Goal: Communication & Community: Answer question/provide support

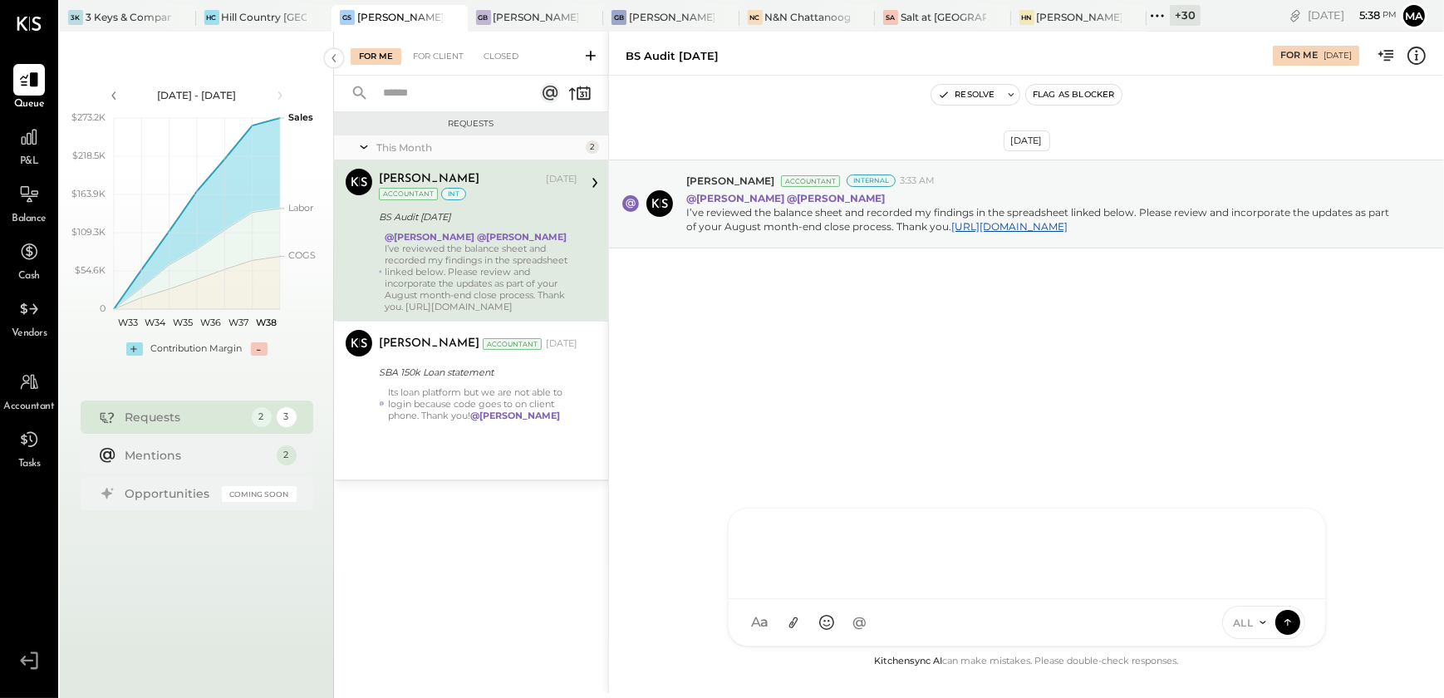
click at [804, 617] on div "D [PERSON_NAME] S [PERSON_NAME] [PERSON_NAME] [PERSON_NAME] MG [PERSON_NAME] AR…" at bounding box center [1027, 577] width 598 height 139
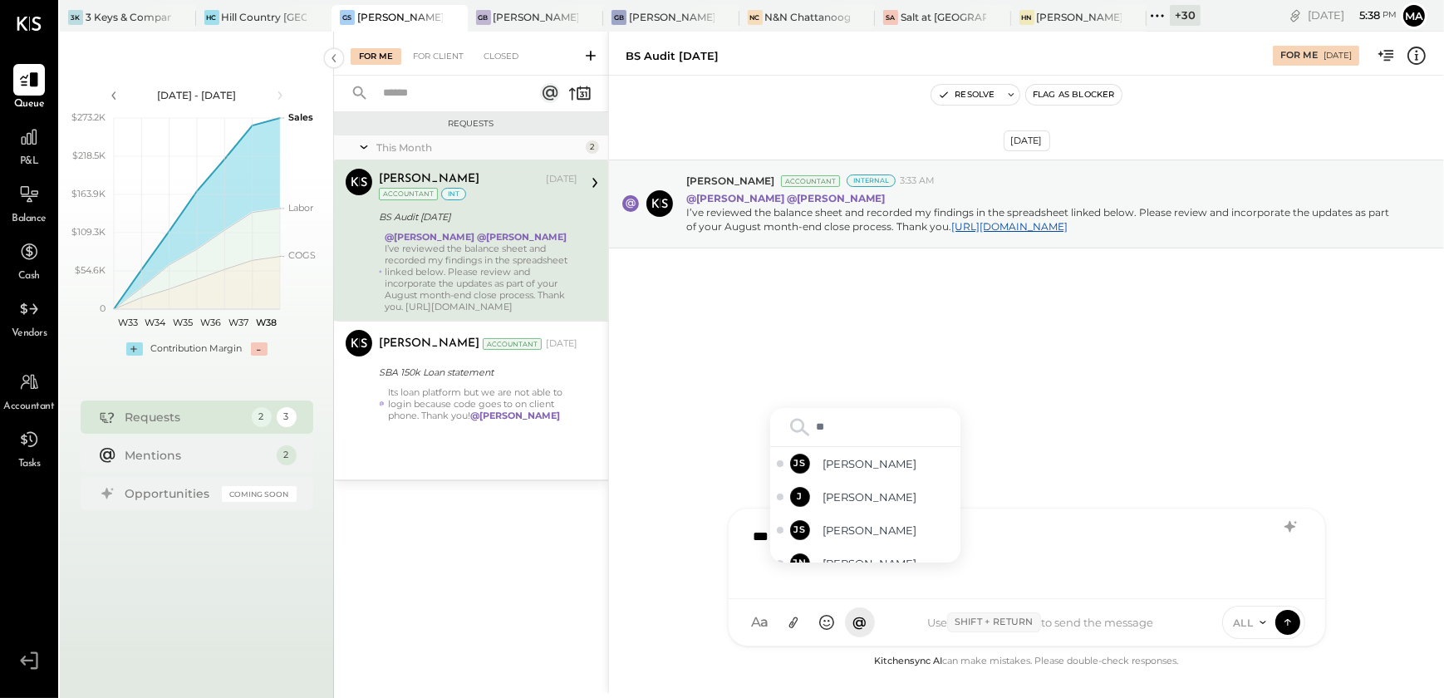
type input "***"
click at [872, 501] on div "JS [PERSON_NAME]" at bounding box center [865, 512] width 190 height 33
type input "***"
click at [872, 501] on span "[PERSON_NAME]" at bounding box center [888, 497] width 130 height 16
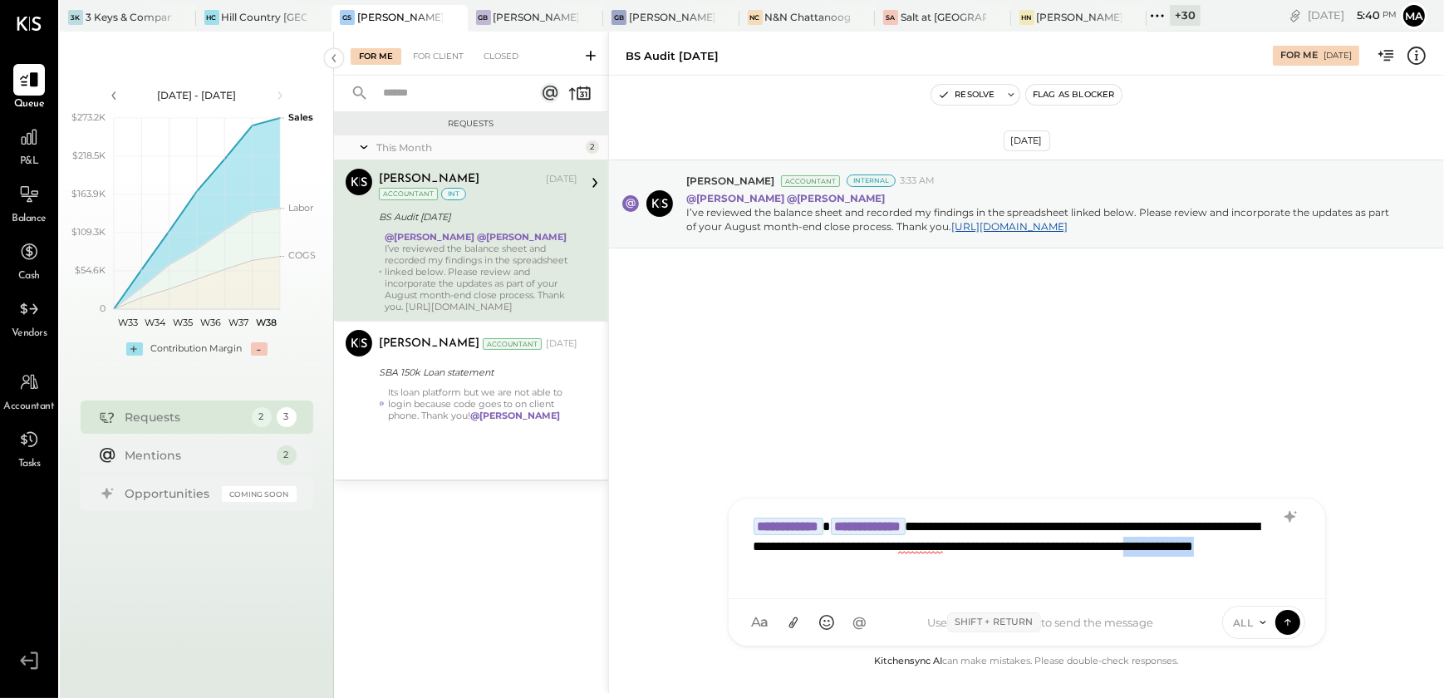
drag, startPoint x: 995, startPoint y: 567, endPoint x: 1123, endPoint y: 560, distance: 128.1
click at [1123, 560] on div "**********" at bounding box center [1026, 547] width 563 height 76
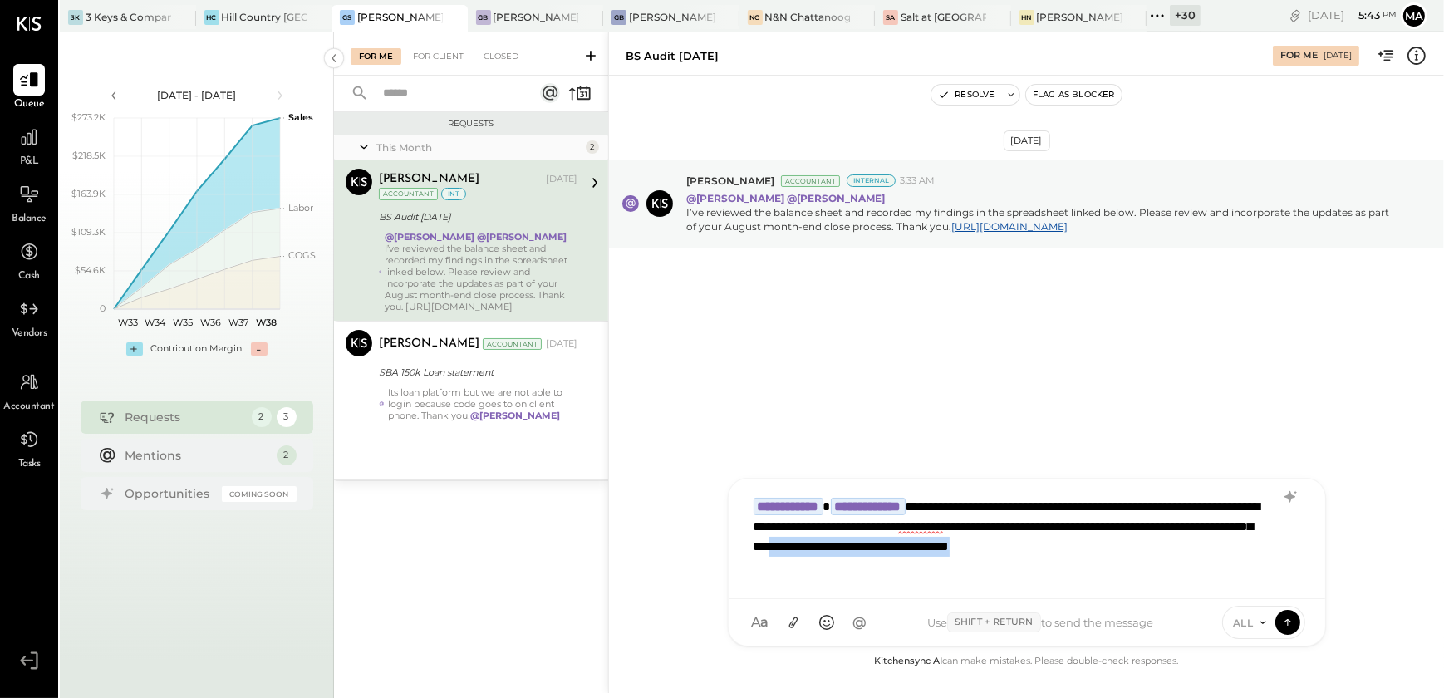
drag, startPoint x: 1187, startPoint y: 544, endPoint x: 1217, endPoint y: 568, distance: 37.9
click at [1217, 568] on div "**********" at bounding box center [1026, 537] width 563 height 96
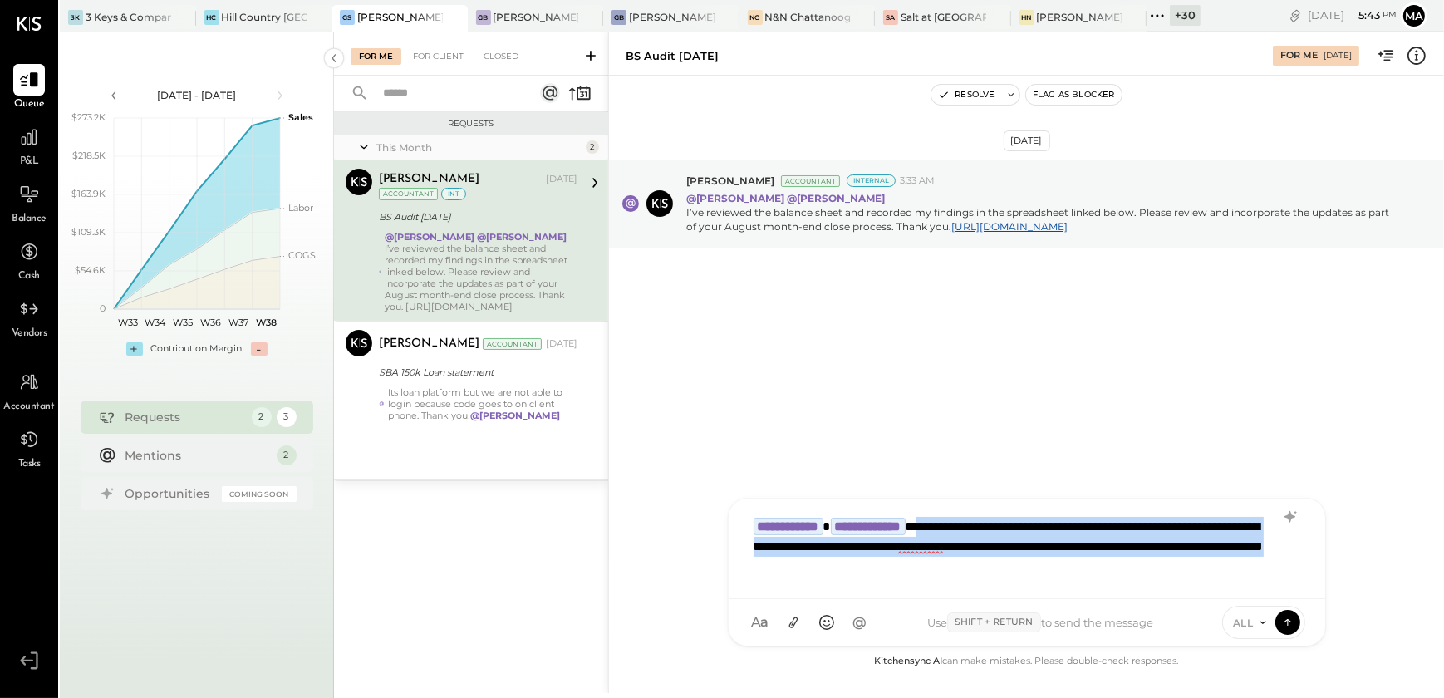
drag, startPoint x: 988, startPoint y: 528, endPoint x: 1315, endPoint y: 573, distance: 329.7
click at [1315, 573] on div "**********" at bounding box center [1027, 549] width 597 height 101
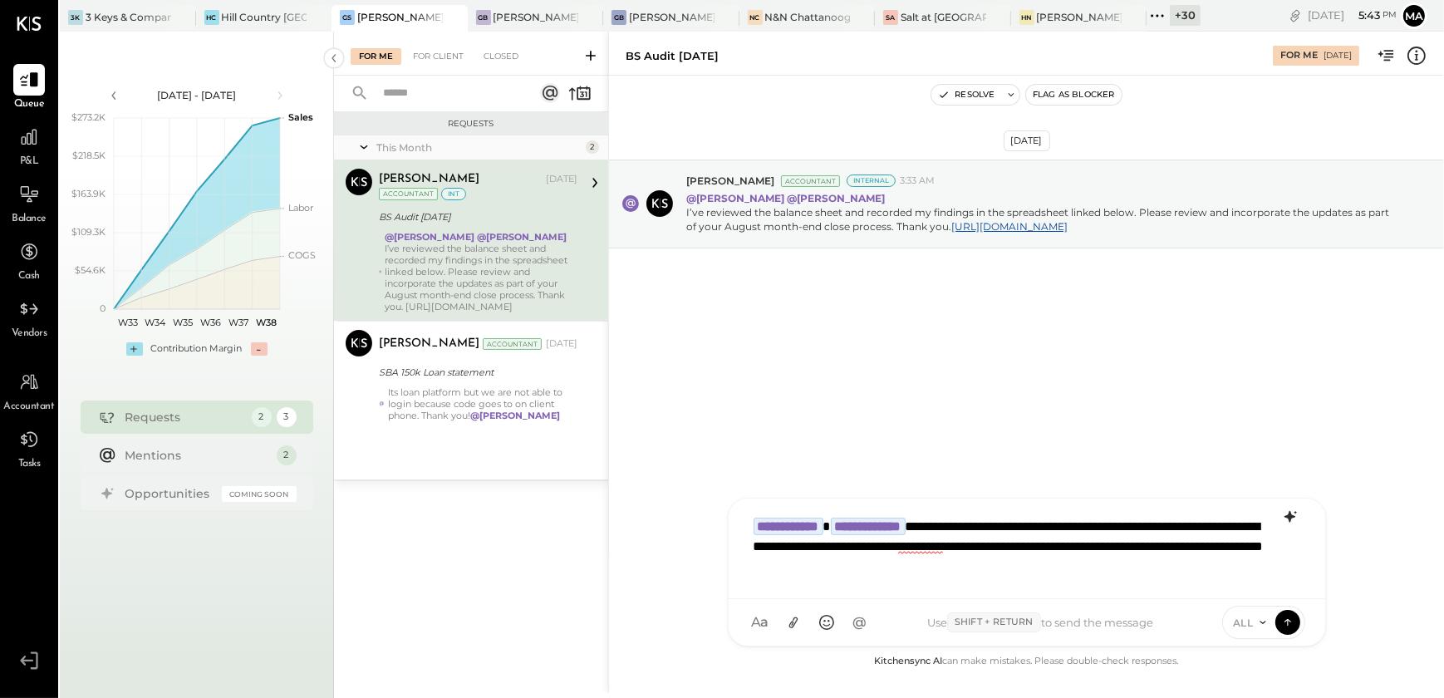
click at [1291, 519] on icon at bounding box center [1289, 517] width 11 height 12
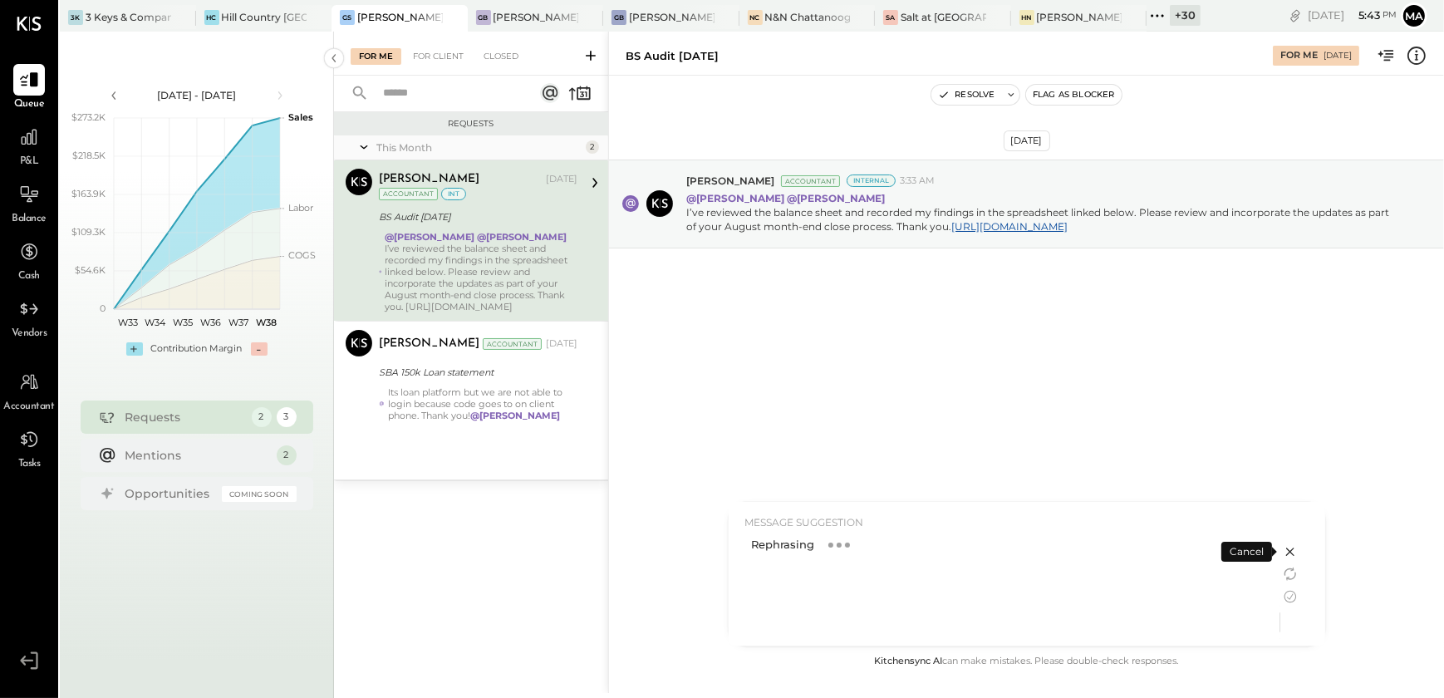
click at [1291, 519] on div at bounding box center [1302, 574] width 45 height 144
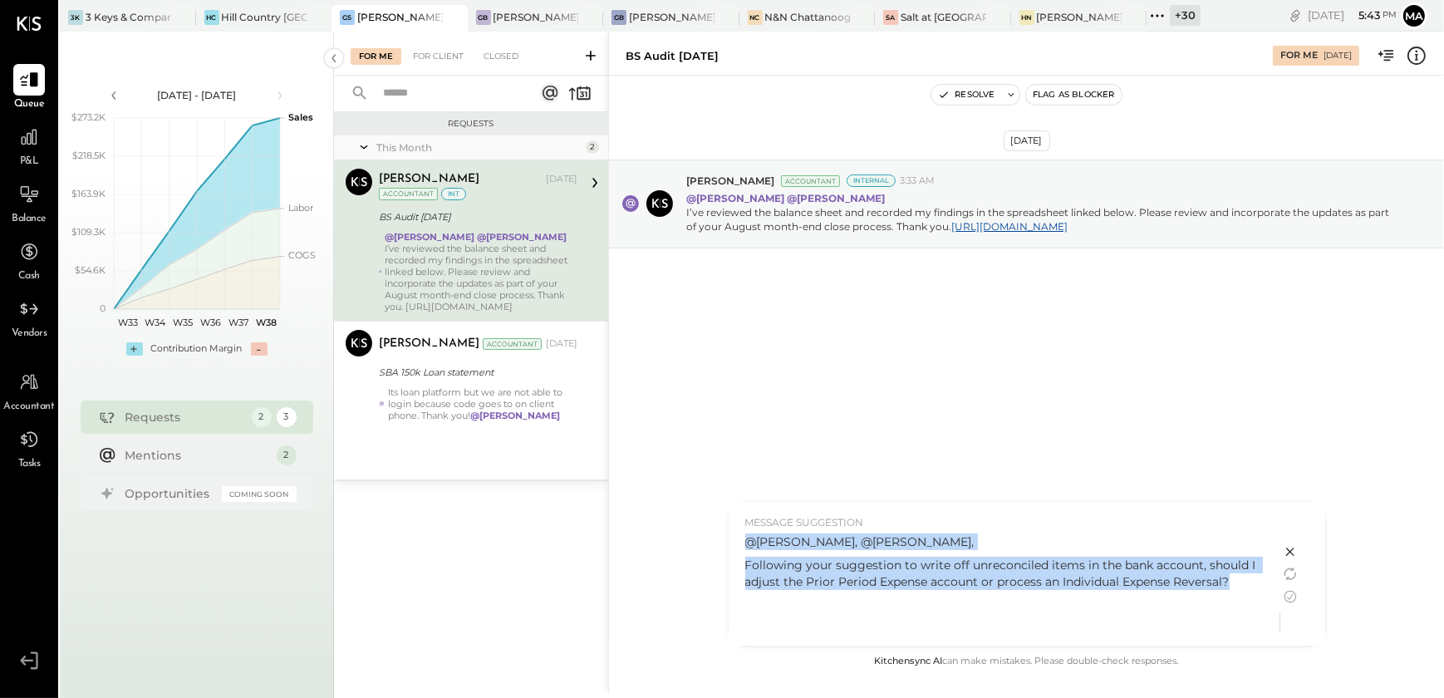
click at [1066, 564] on p "Following your suggestion to write off unreconciled items in the bank account, …" at bounding box center [1004, 573] width 519 height 33
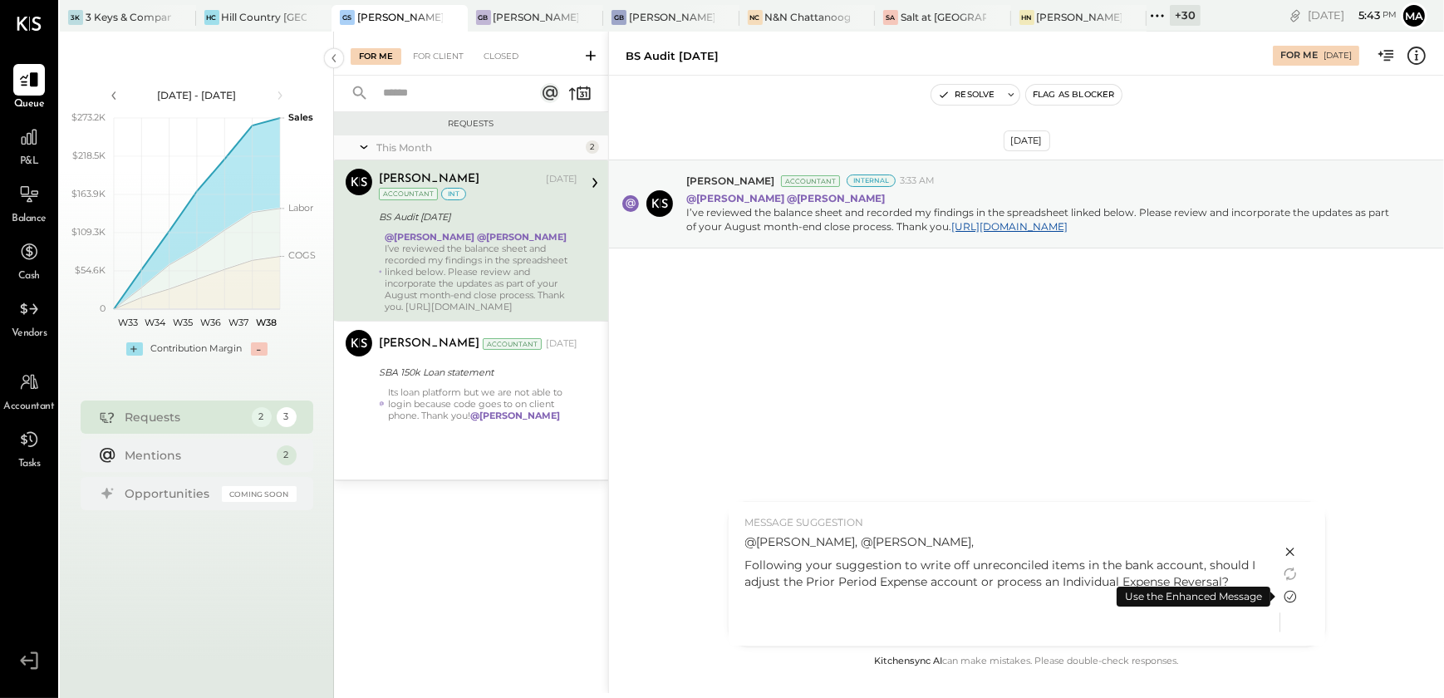
click at [1286, 595] on icon at bounding box center [1290, 597] width 20 height 20
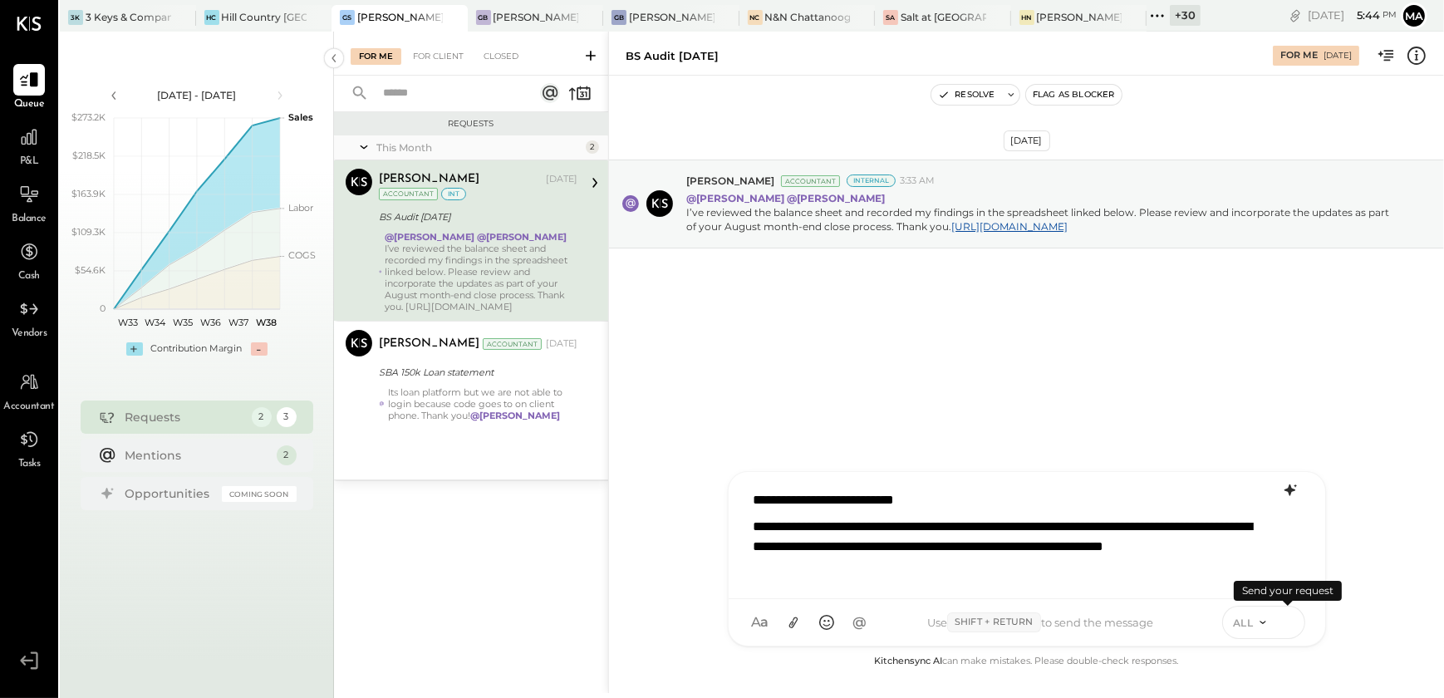
click at [1288, 618] on icon at bounding box center [1287, 621] width 15 height 17
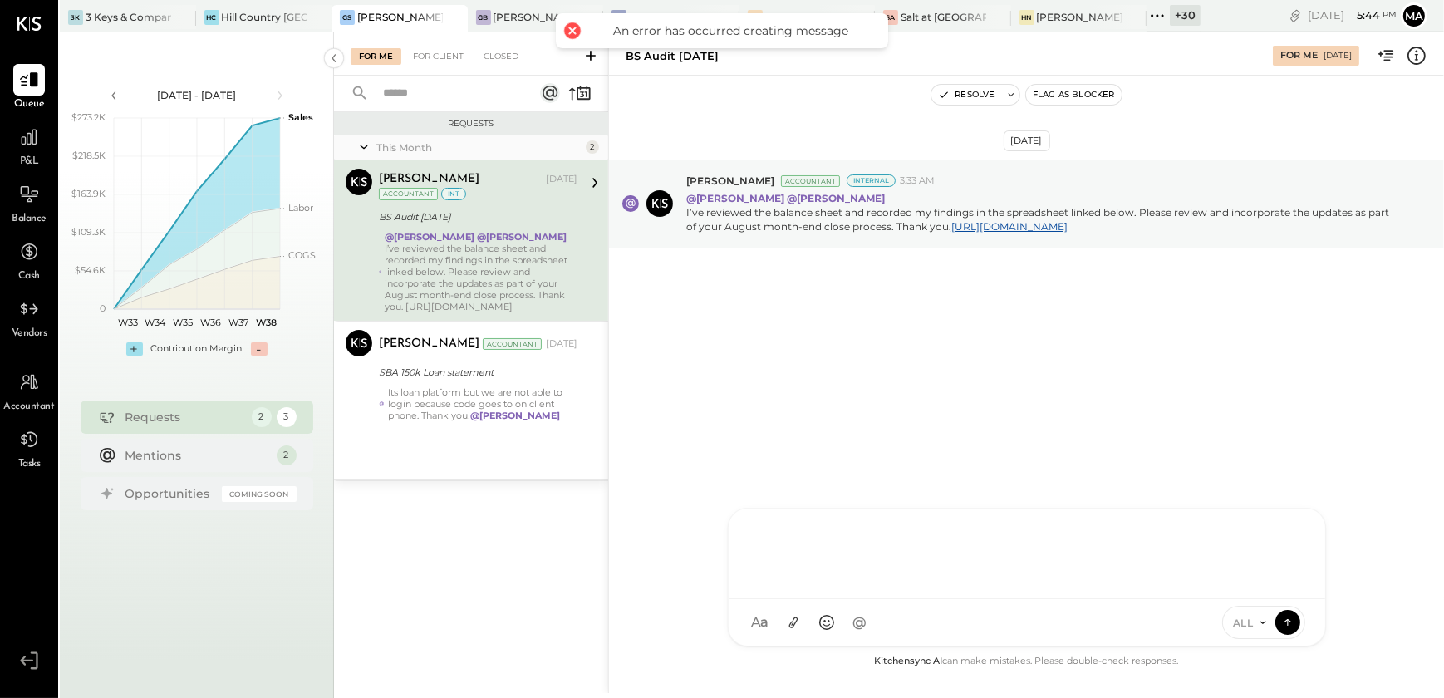
click at [831, 559] on div at bounding box center [1026, 552] width 563 height 66
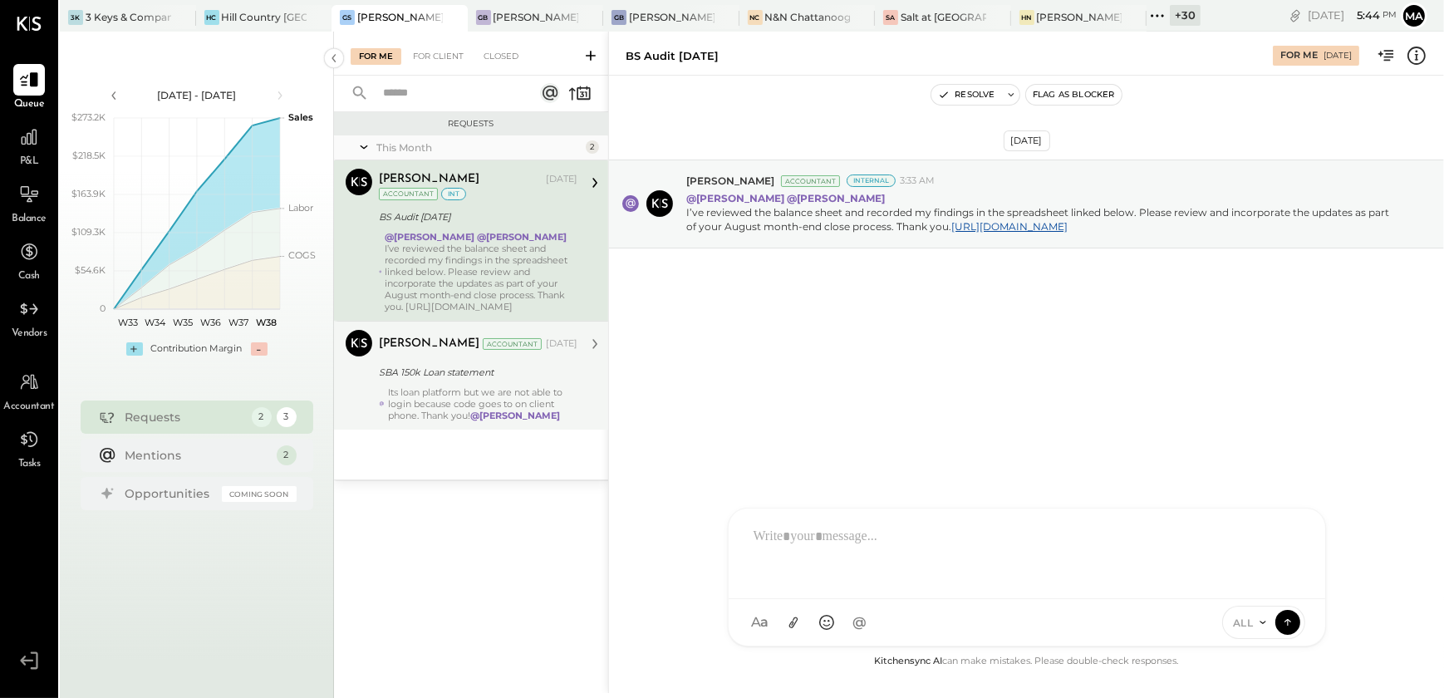
click at [541, 386] on div "Its loan platform but we are not able to login because code goes to on client p…" at bounding box center [482, 403] width 189 height 35
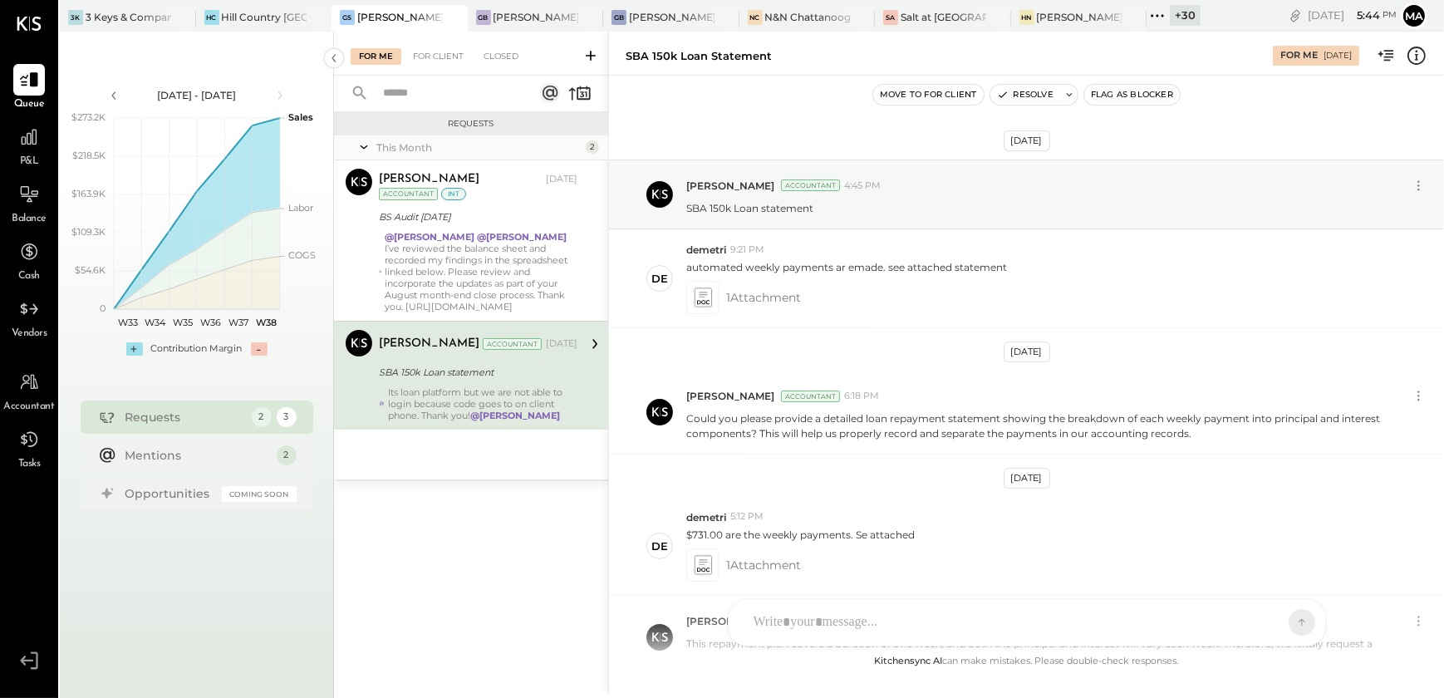
scroll to position [1180, 0]
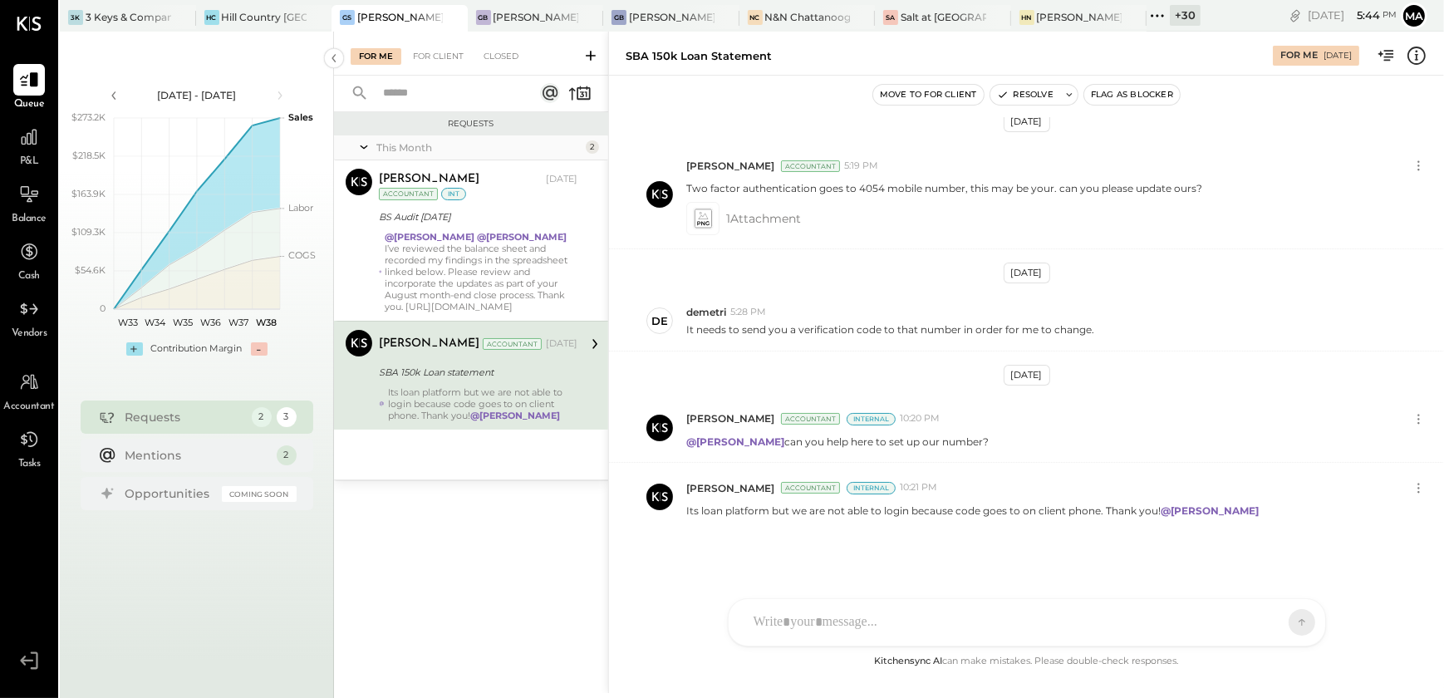
click at [494, 238] on strong "@[PERSON_NAME]" at bounding box center [523, 237] width 90 height 12
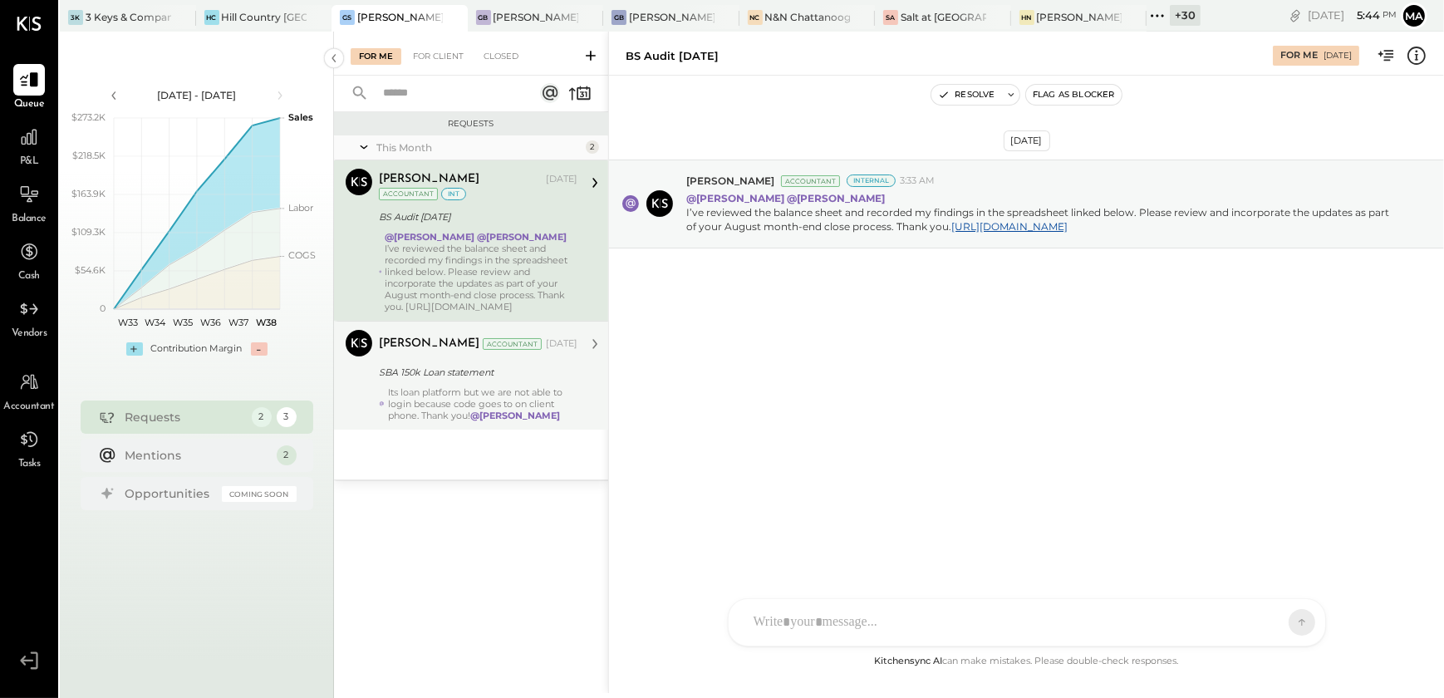
click at [531, 392] on div "Its loan platform but we are not able to login because code goes to on client p…" at bounding box center [482, 403] width 189 height 35
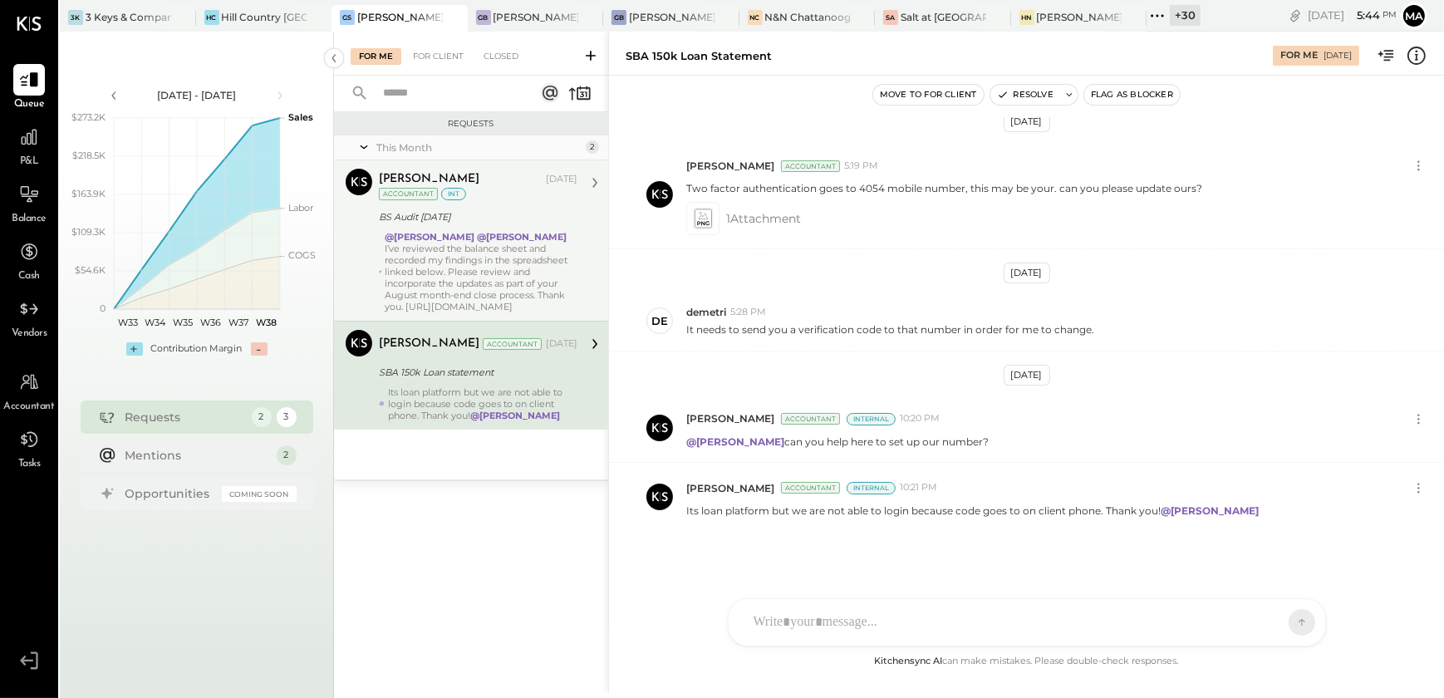
click at [457, 251] on div "I’ve reviewed the balance sheet and recorded my findings in the spreadsheet lin…" at bounding box center [482, 278] width 192 height 70
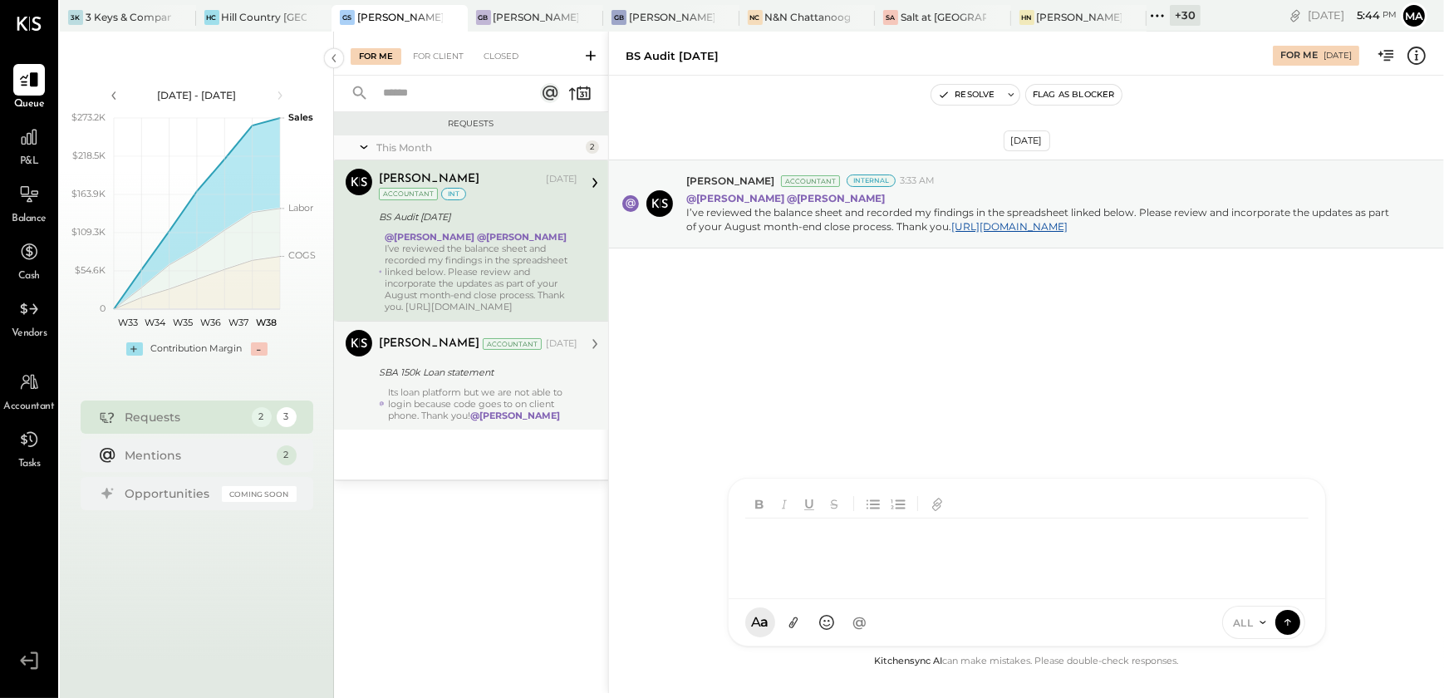
click at [788, 627] on div "D [PERSON_NAME] S [PERSON_NAME] [PERSON_NAME] [PERSON_NAME] MG [PERSON_NAME] AR…" at bounding box center [1027, 562] width 598 height 169
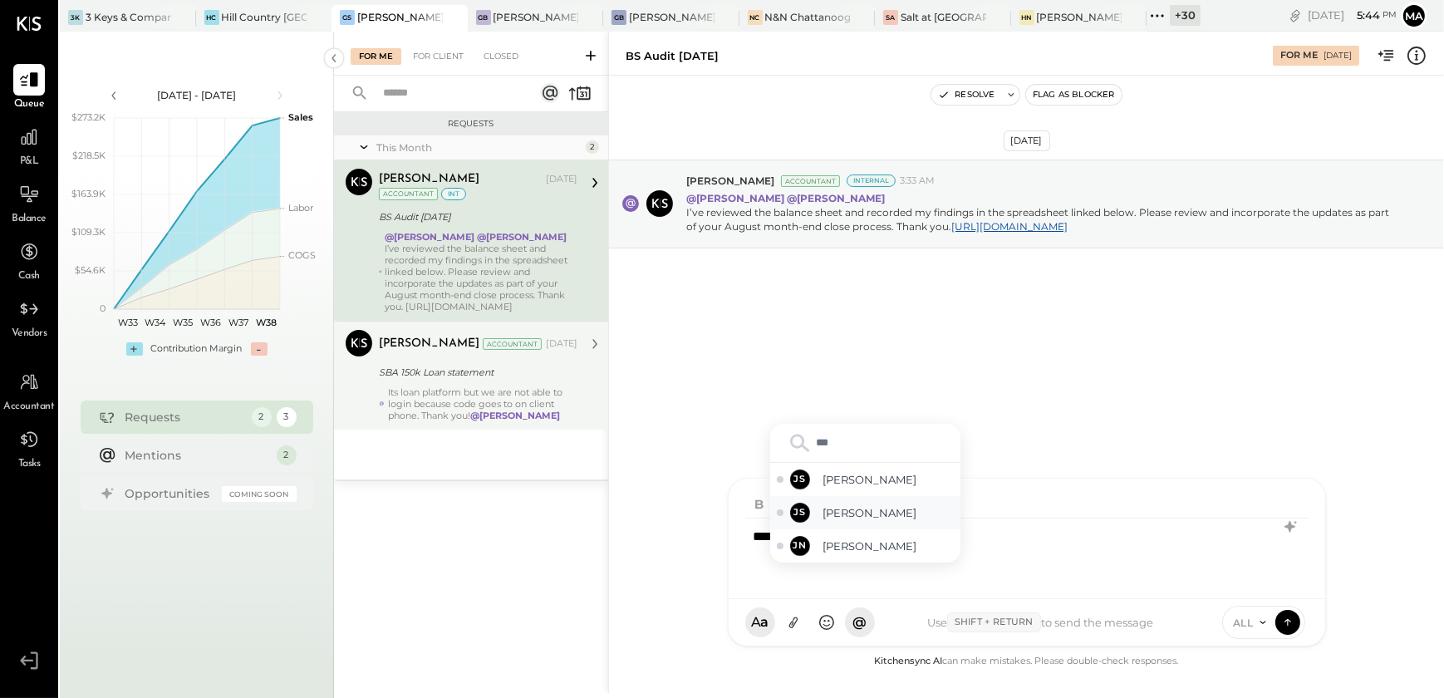
click at [904, 501] on div "JS [PERSON_NAME]" at bounding box center [865, 512] width 190 height 33
click at [904, 501] on span "[PERSON_NAME]" at bounding box center [888, 497] width 130 height 16
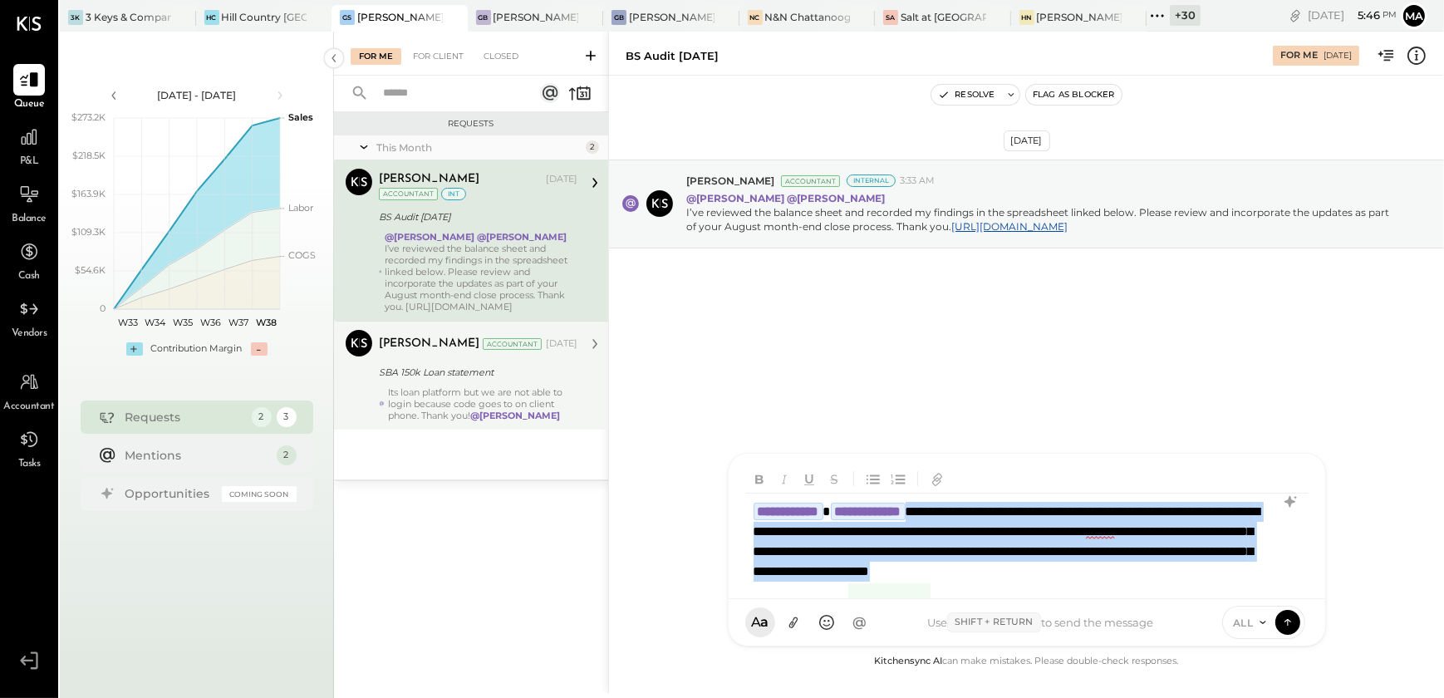
drag, startPoint x: 980, startPoint y: 509, endPoint x: 1034, endPoint y: 601, distance: 106.9
click at [1034, 601] on div "**********" at bounding box center [1027, 550] width 598 height 194
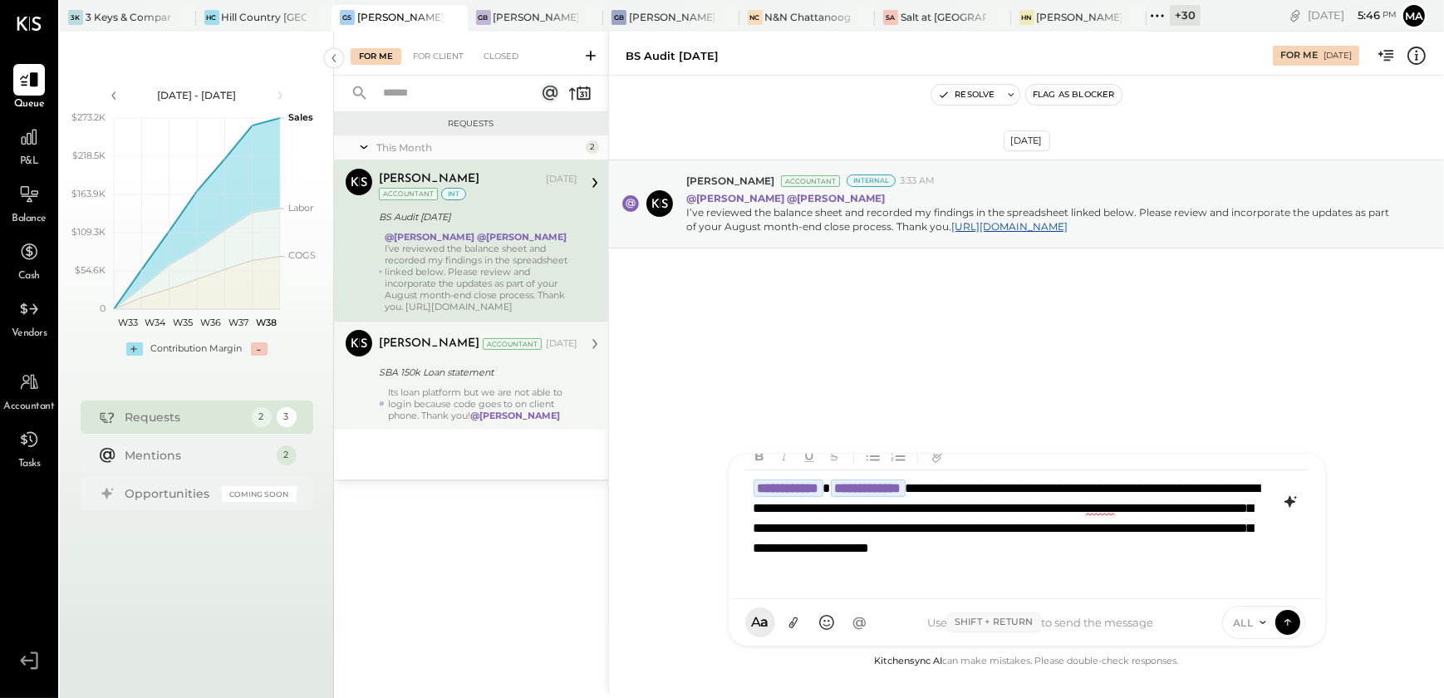
click at [1284, 512] on icon at bounding box center [1290, 502] width 20 height 20
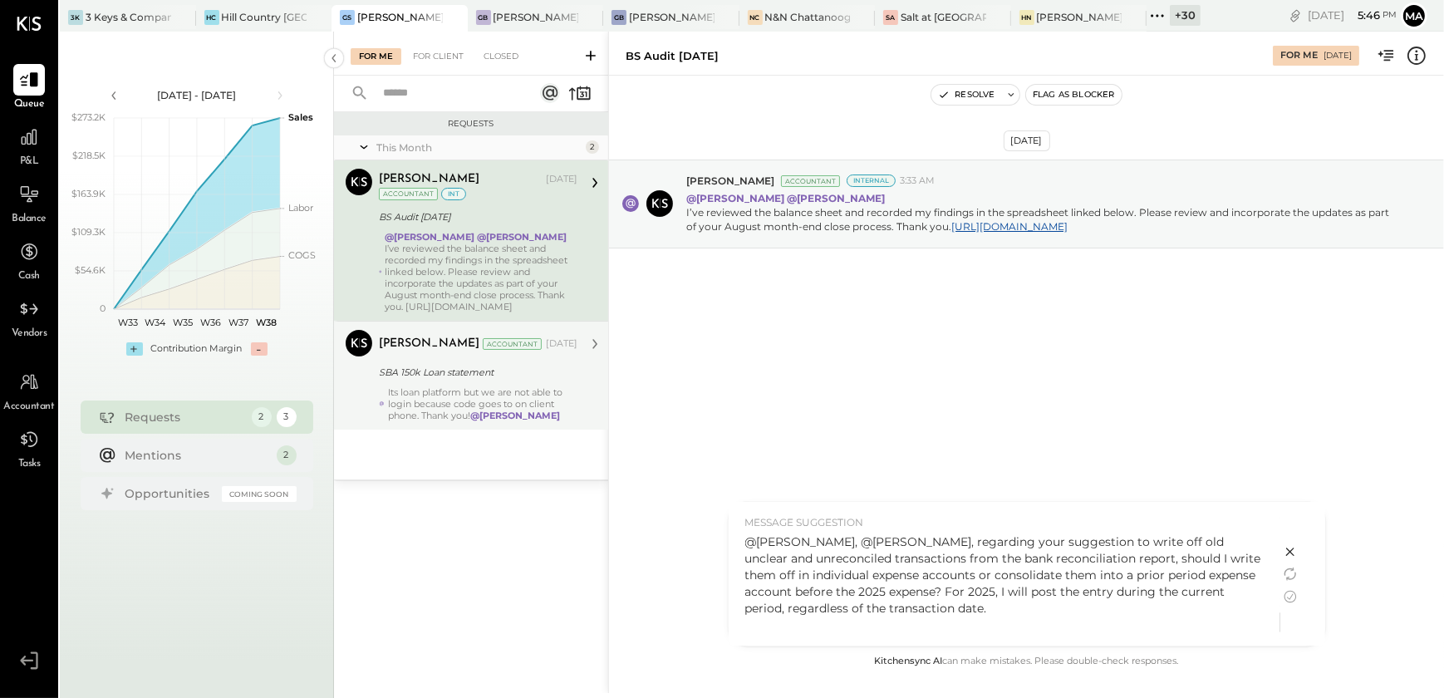
click at [1065, 569] on div "@[PERSON_NAME], @[PERSON_NAME], regarding your suggestion to write off old uncl…" at bounding box center [1004, 574] width 519 height 83
click at [1296, 585] on div at bounding box center [1302, 574] width 45 height 144
click at [1291, 590] on icon at bounding box center [1290, 597] width 20 height 20
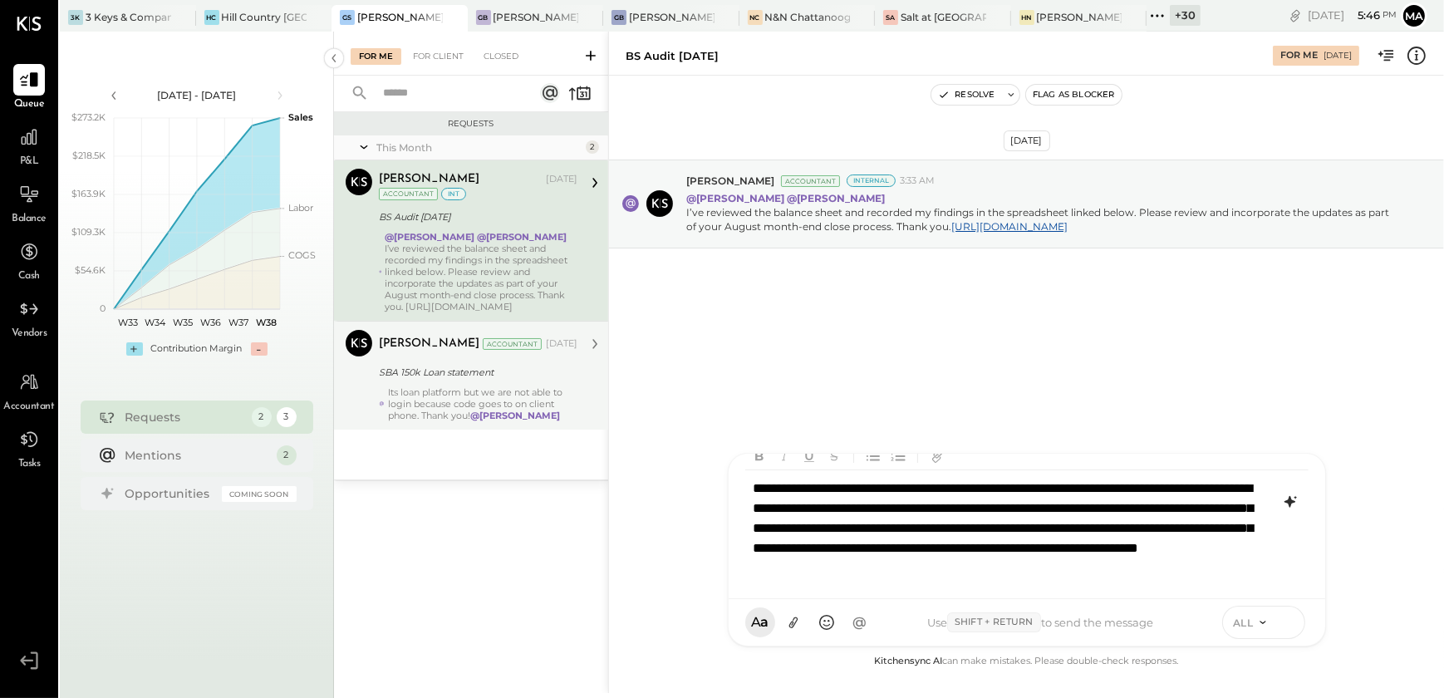
click at [1285, 621] on icon at bounding box center [1287, 621] width 15 height 17
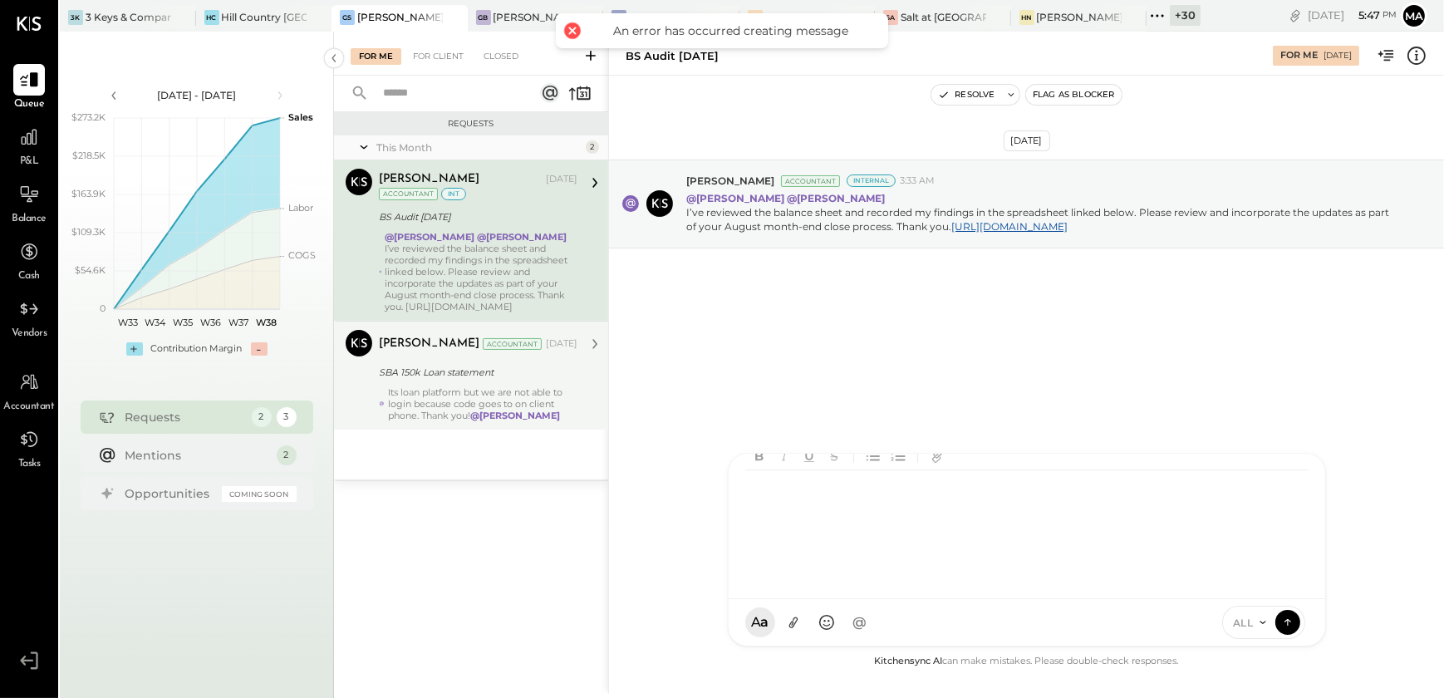
click at [1251, 619] on span "ALL" at bounding box center [1243, 623] width 21 height 14
click at [1253, 582] on div "INTERNAL" at bounding box center [1272, 581] width 98 height 27
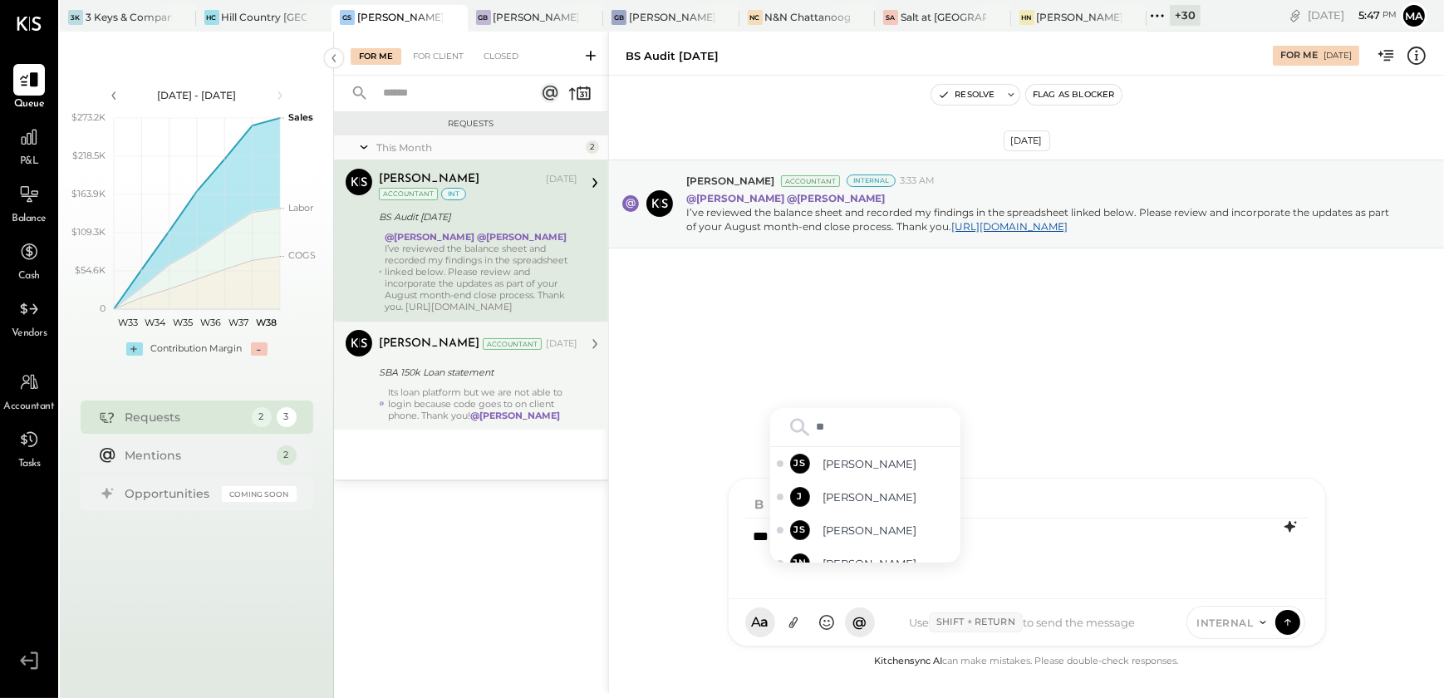
type input "***"
click at [429, 67] on div "For Me For Client Closed" at bounding box center [471, 54] width 274 height 44
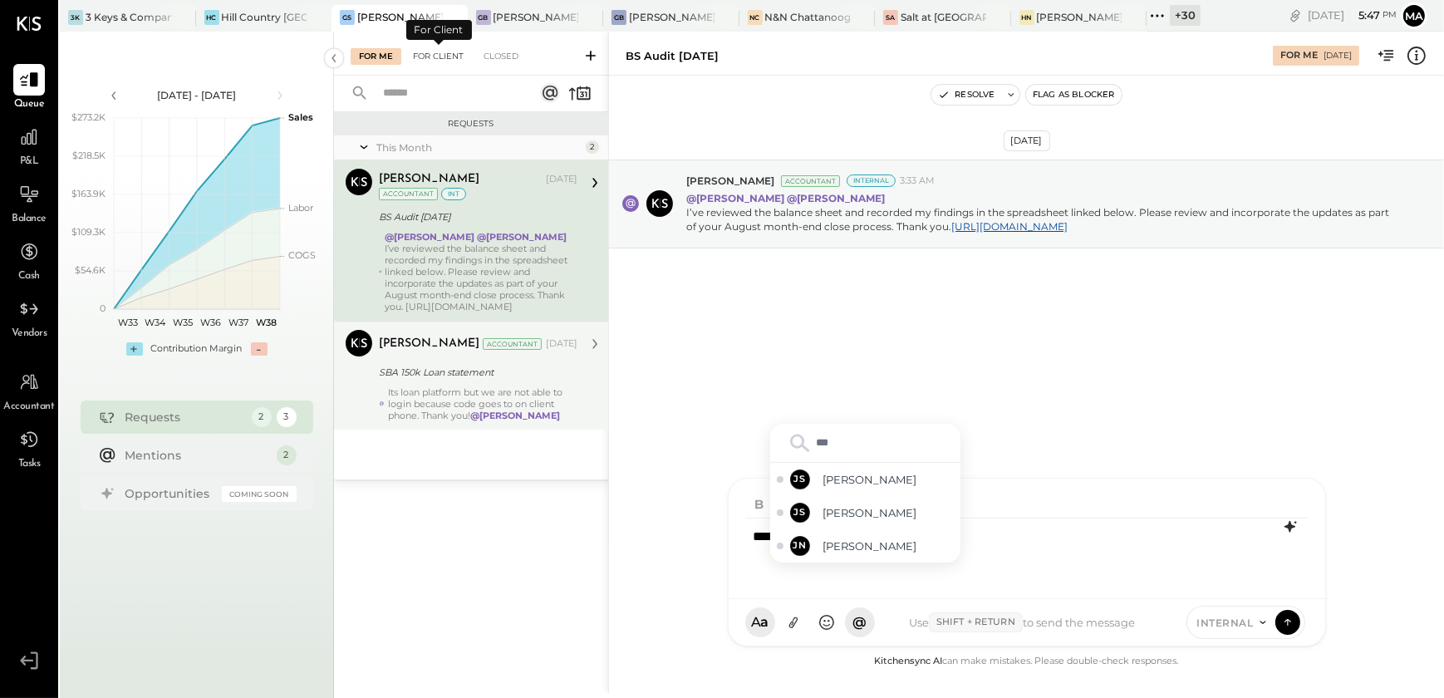
click at [435, 59] on div "For Client" at bounding box center [438, 56] width 67 height 17
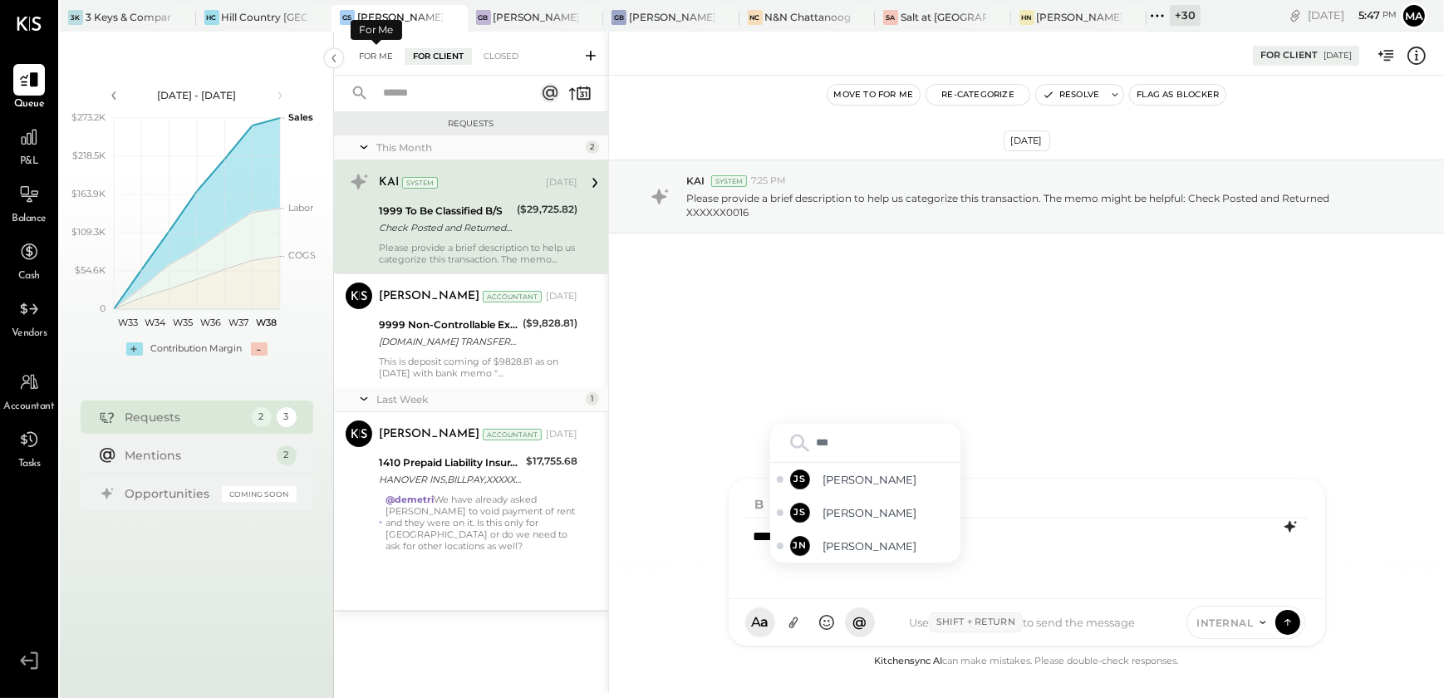
click at [391, 59] on div "For Me" at bounding box center [376, 56] width 51 height 17
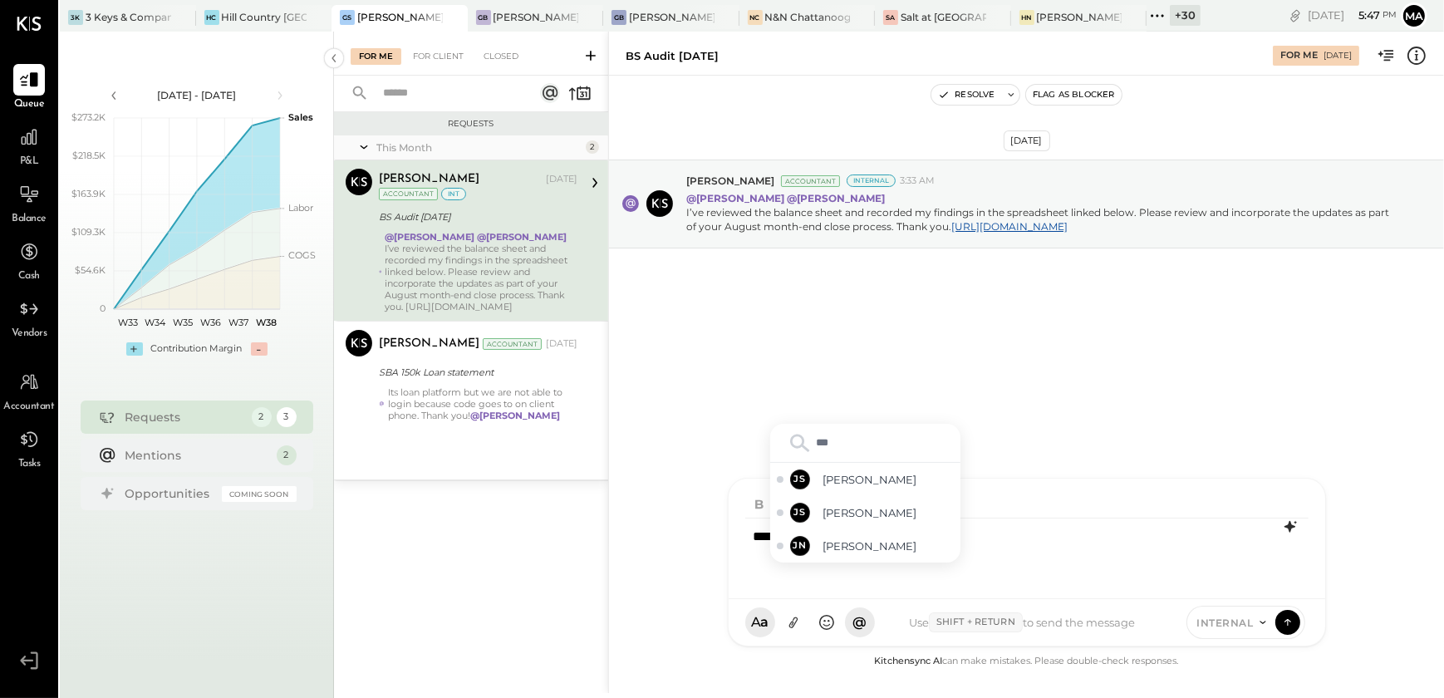
click at [1030, 373] on div "[DATE] [PERSON_NAME] Accountant Internal 3:33 AM @[PERSON_NAME] @[PERSON_NAME] …" at bounding box center [1026, 245] width 835 height 256
